Goal: Find specific fact: Find specific fact

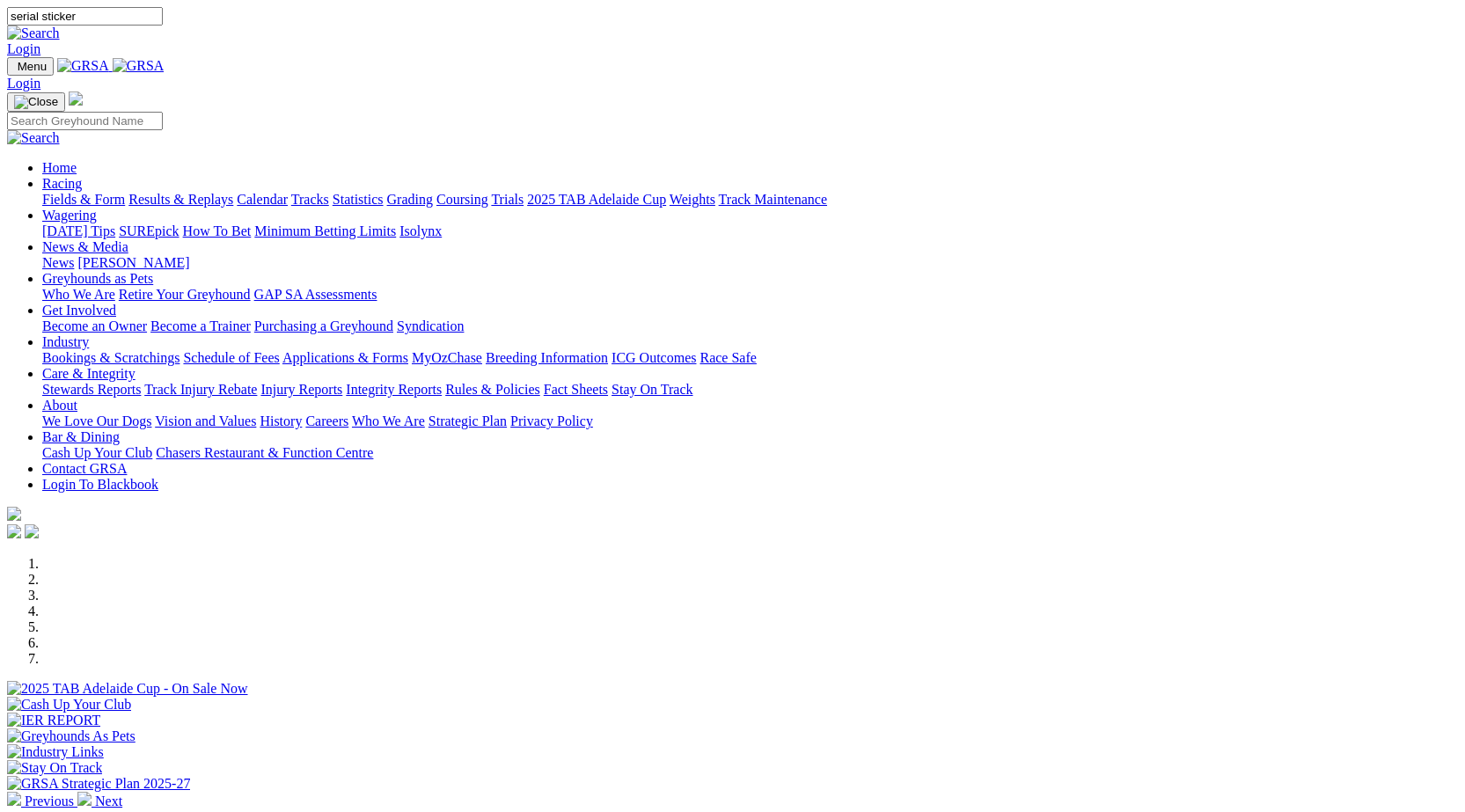
type input "serial sticker"
click at [60, 26] on img at bounding box center [33, 34] width 52 height 16
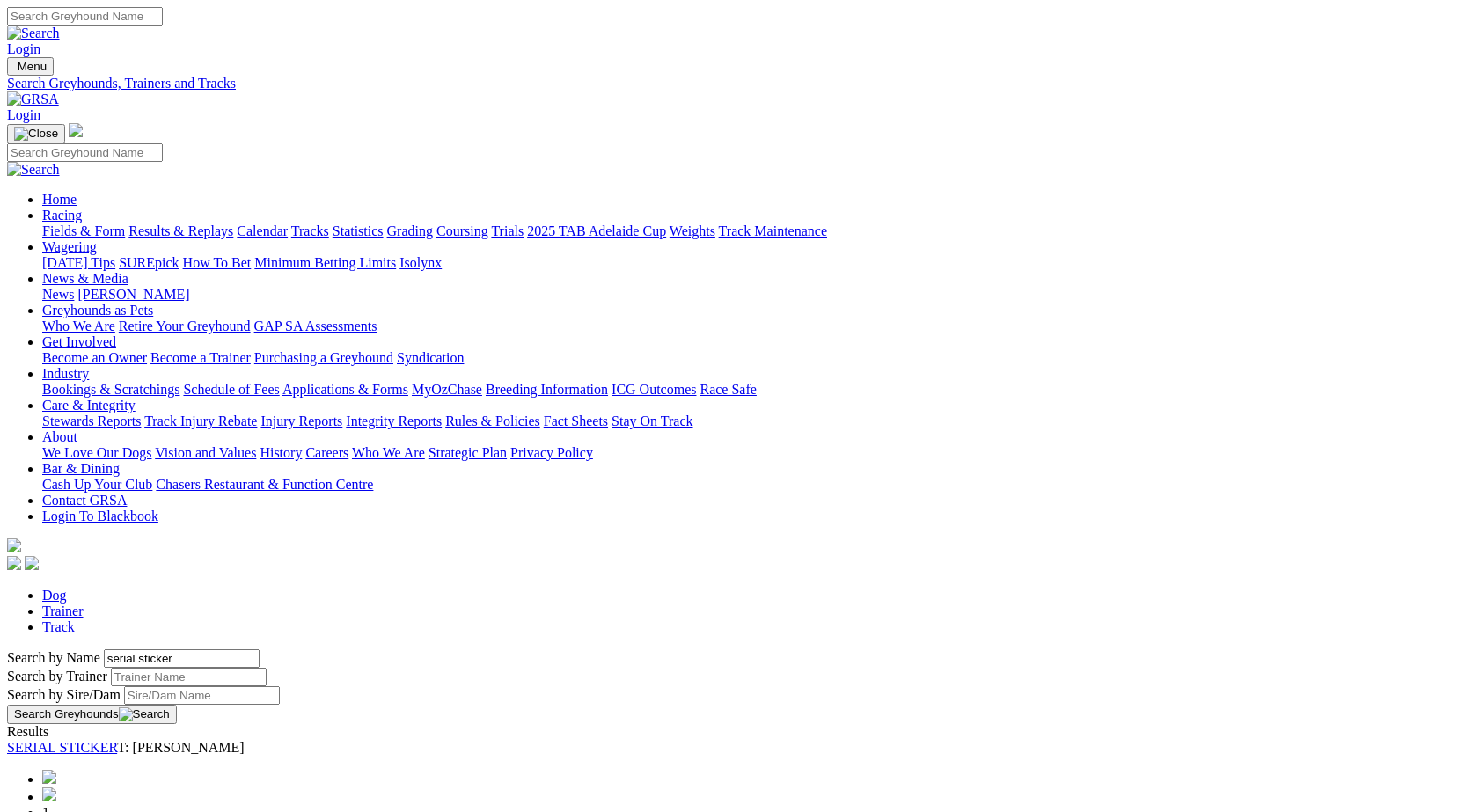
click at [117, 740] on link "SERIAL STICKER" at bounding box center [62, 747] width 110 height 15
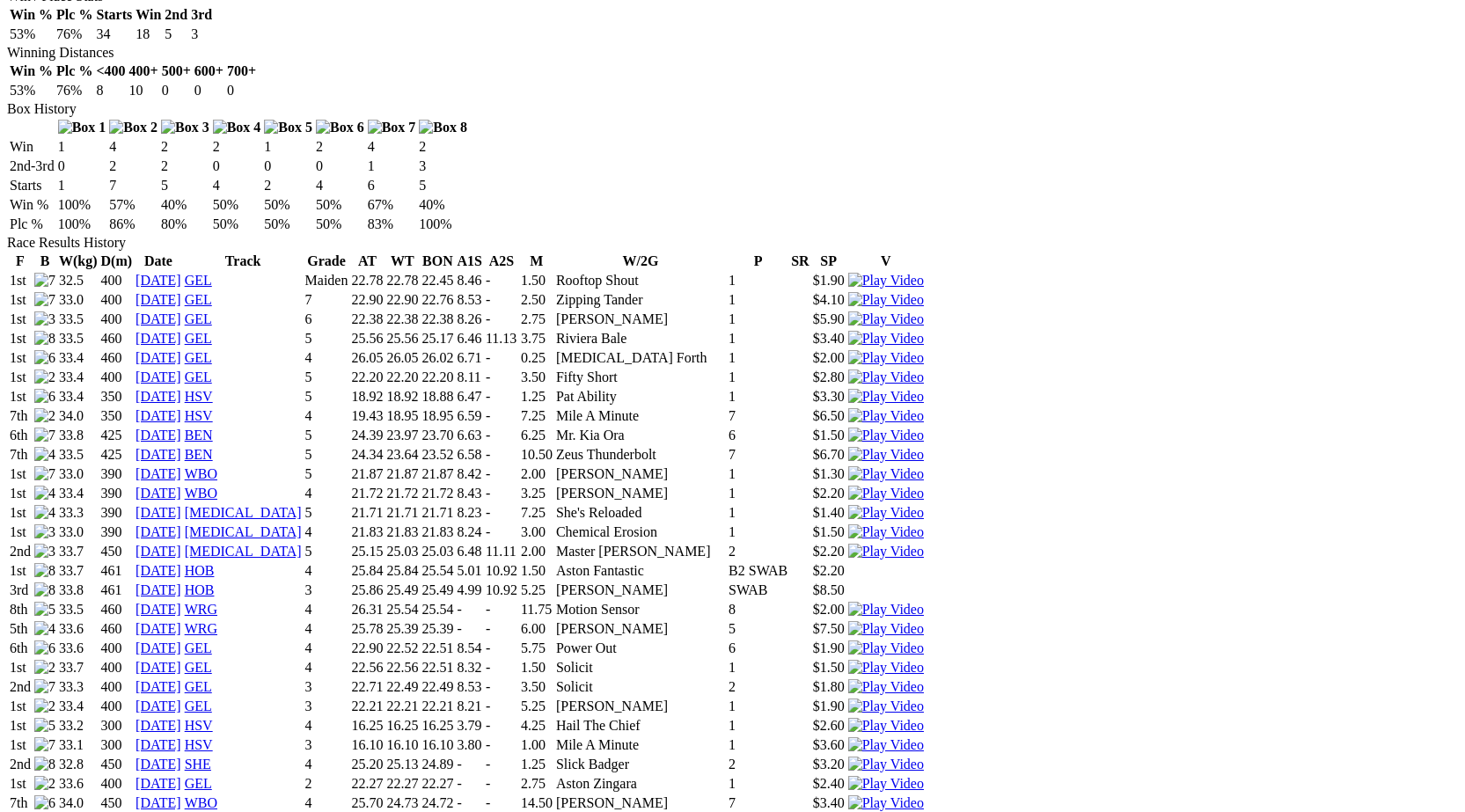
scroll to position [1056, 0]
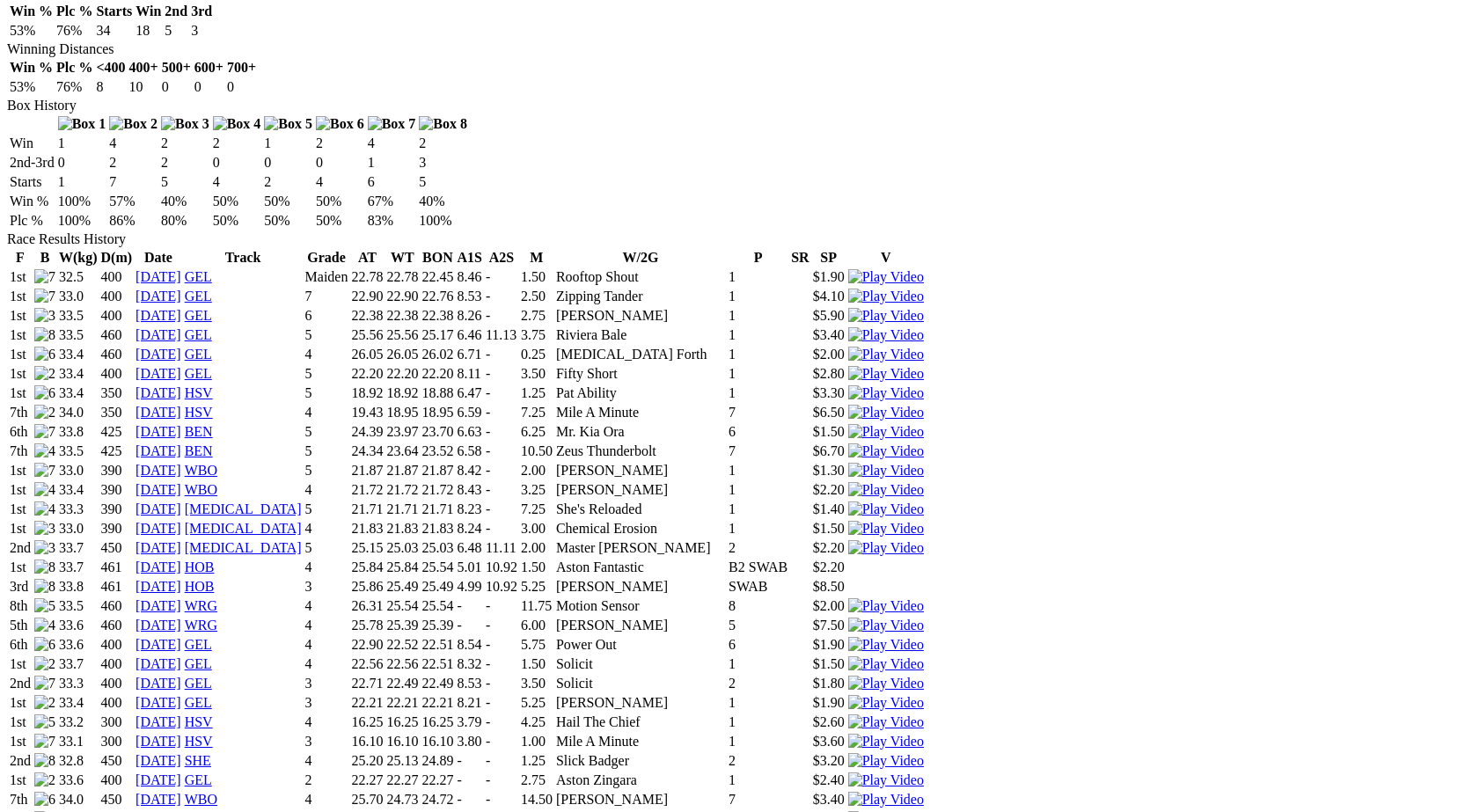
click at [924, 734] on img at bounding box center [886, 742] width 76 height 16
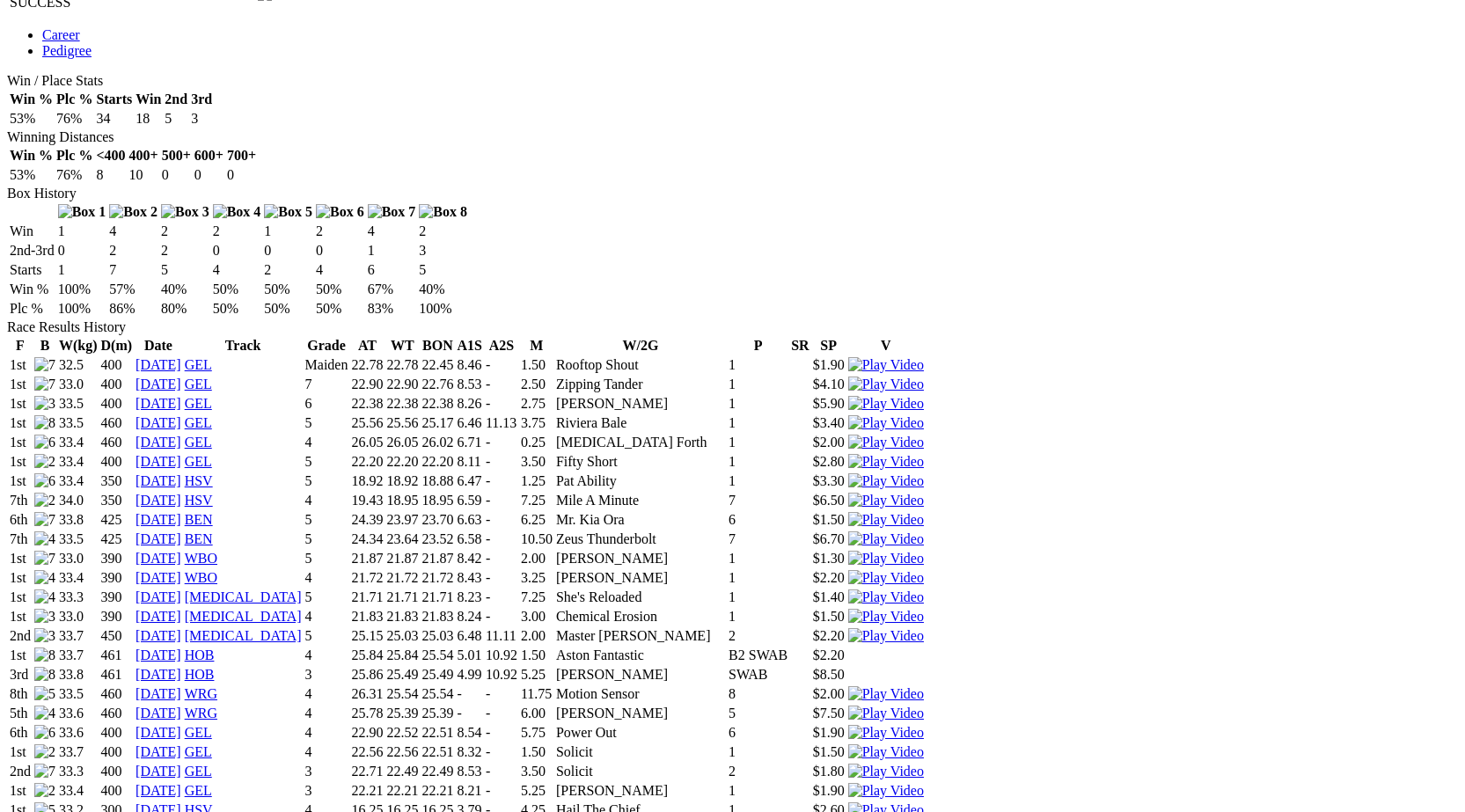
scroll to position [880, 0]
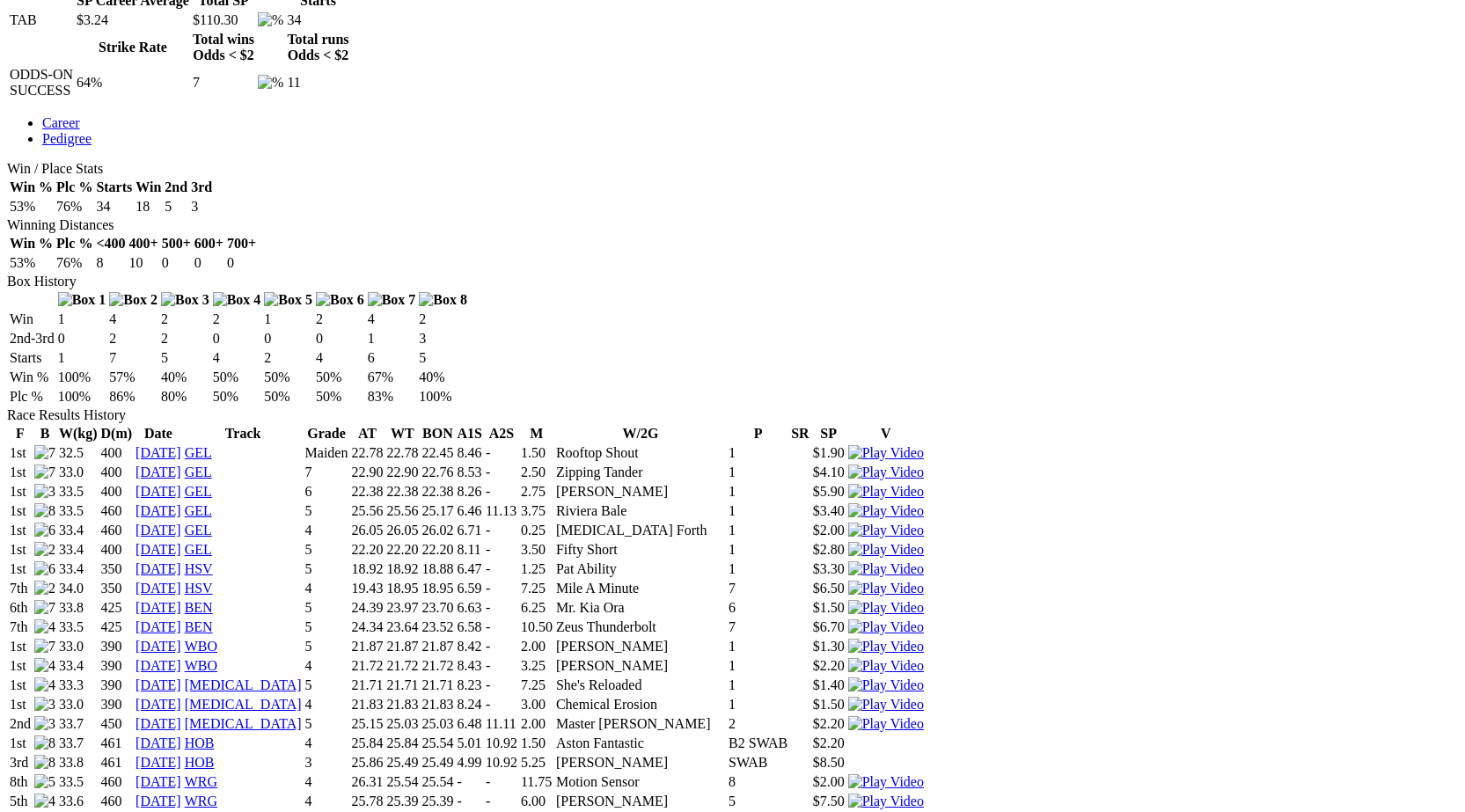
click at [924, 561] on img at bounding box center [886, 569] width 76 height 16
